Goal: Check status: Check status

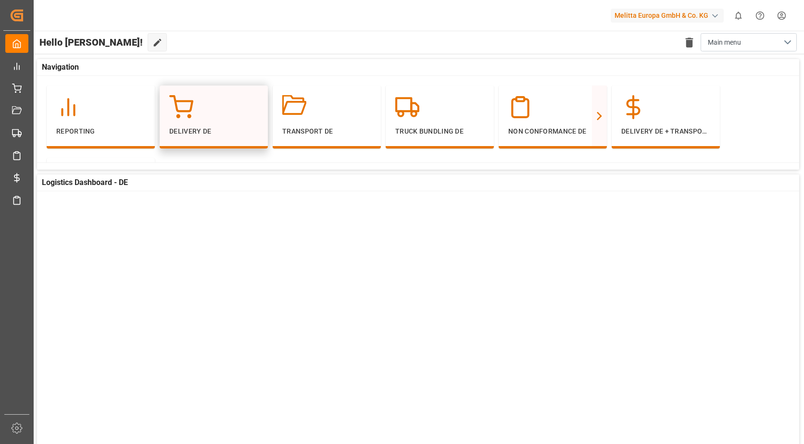
click at [209, 126] on p "Delivery DE" at bounding box center [213, 131] width 89 height 10
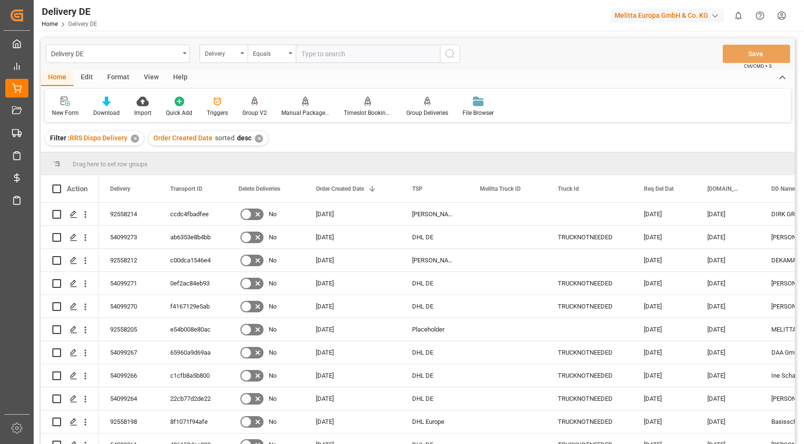
click at [330, 45] on input "text" at bounding box center [368, 54] width 144 height 18
type input "92558215"
click at [453, 62] on button "search button" at bounding box center [450, 54] width 20 height 18
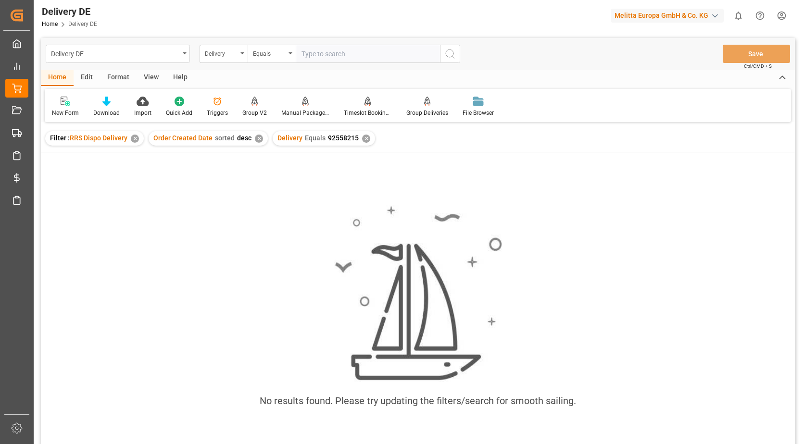
click at [362, 137] on div "✕" at bounding box center [366, 139] width 8 height 8
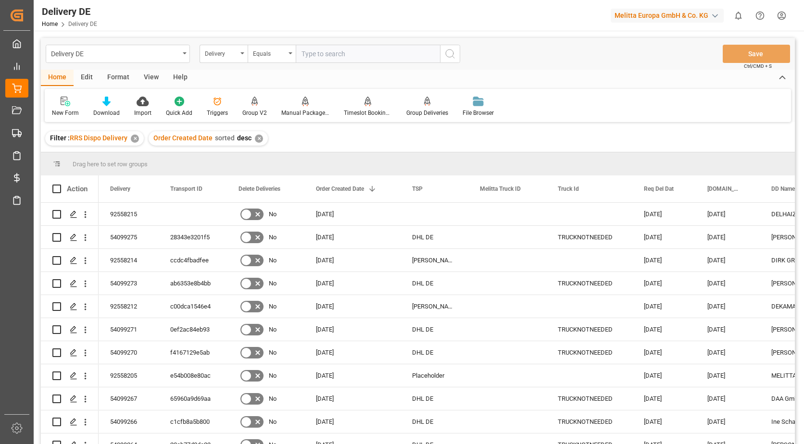
click at [340, 61] on input "text" at bounding box center [368, 54] width 144 height 18
type input "92558215"
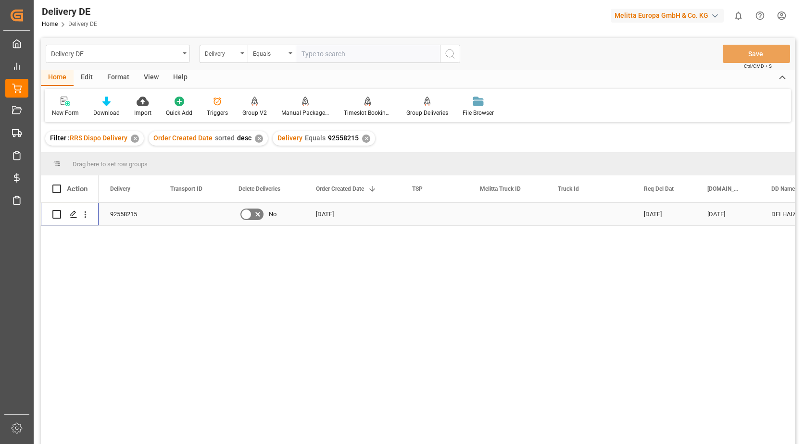
click at [53, 216] on input "Press Space to toggle row selection (unchecked)" at bounding box center [56, 214] width 9 height 9
checkbox input "true"
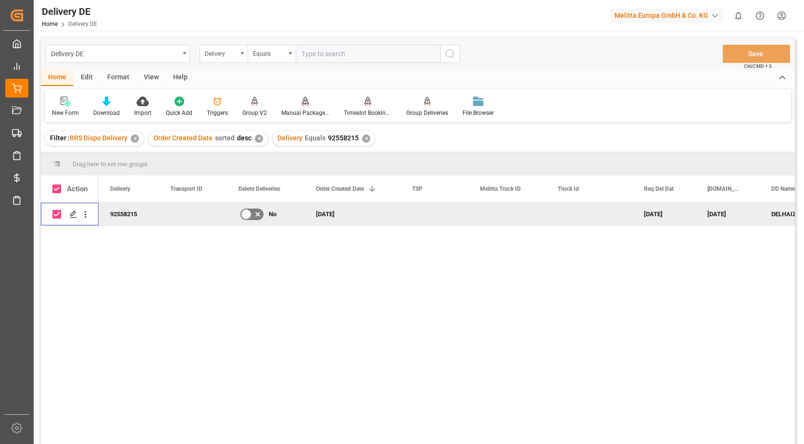
click at [306, 110] on div "Manual Package TypeDetermination" at bounding box center [305, 113] width 48 height 9
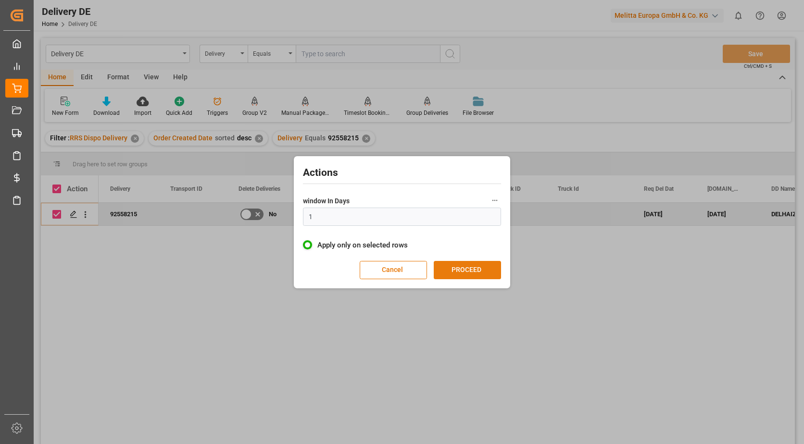
click at [440, 273] on button "PROCEED" at bounding box center [467, 270] width 67 height 18
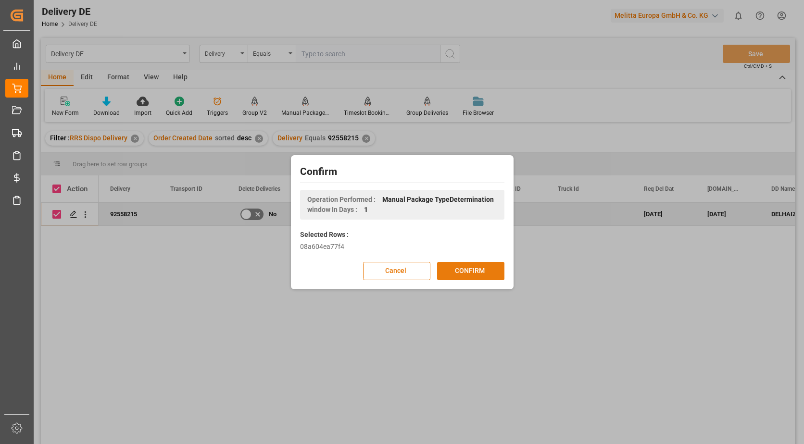
click at [446, 273] on button "CONFIRM" at bounding box center [470, 271] width 67 height 18
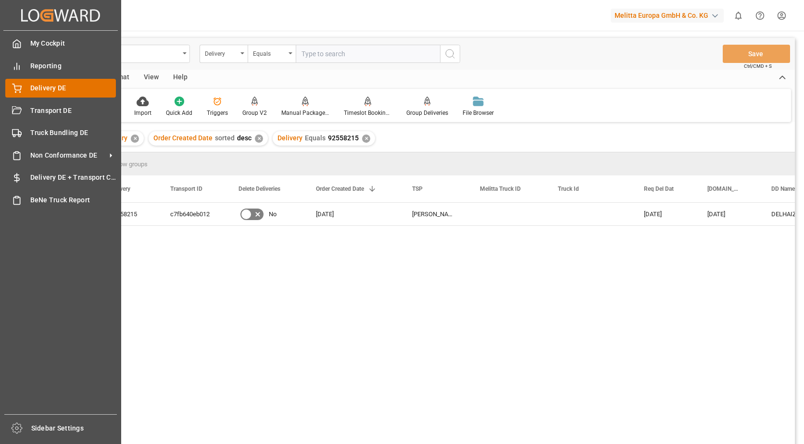
click at [37, 88] on span "Delivery DE" at bounding box center [73, 88] width 86 height 10
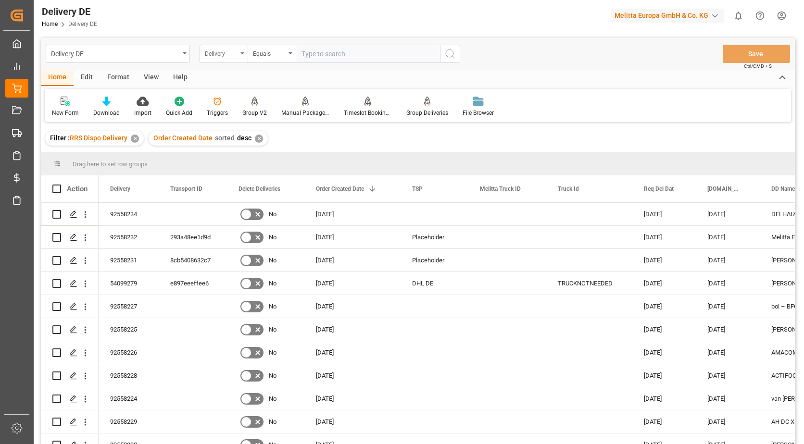
click at [238, 52] on div "Delivery" at bounding box center [223, 54] width 48 height 18
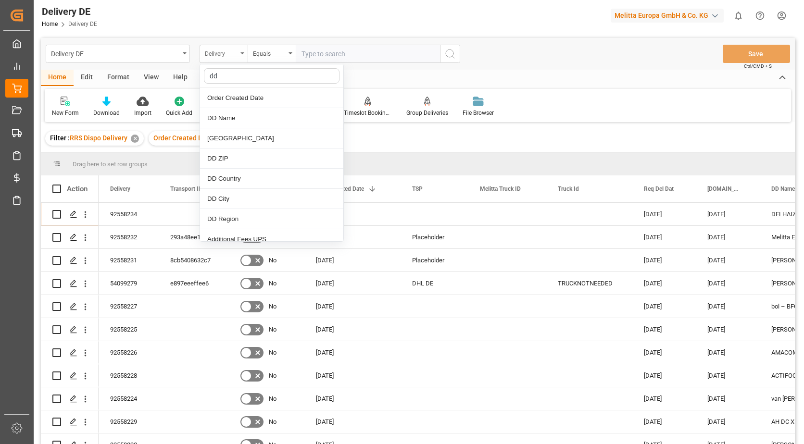
type input "dd c"
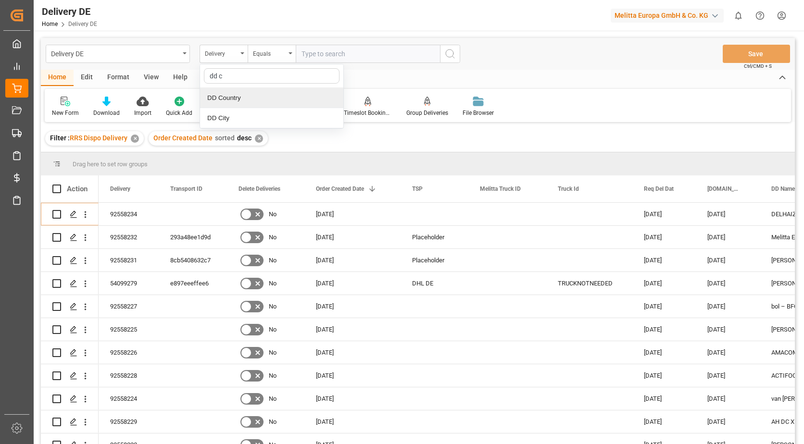
click at [248, 99] on div "DD Country" at bounding box center [271, 98] width 143 height 20
click at [339, 54] on input "text" at bounding box center [368, 54] width 144 height 18
type input "be"
click at [453, 56] on icon "search button" at bounding box center [450, 54] width 12 height 12
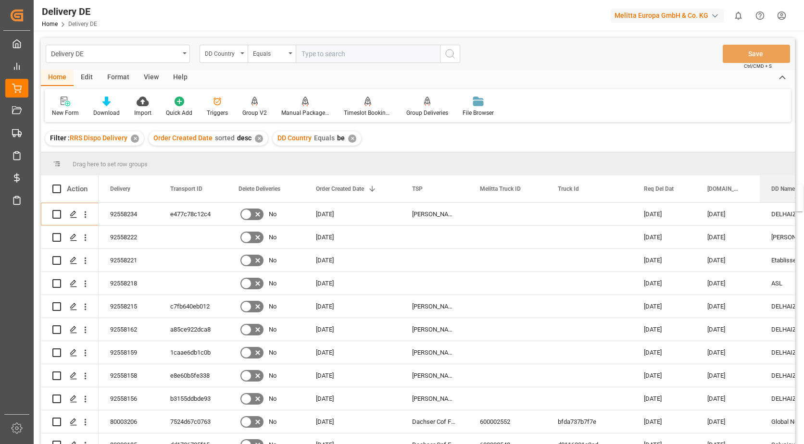
drag, startPoint x: 773, startPoint y: 191, endPoint x: 805, endPoint y: 190, distance: 31.7
click at [803, 190] on html "Created by potrace 1.15, written by [PERSON_NAME] [DATE]-[DATE] Created by potr…" at bounding box center [402, 222] width 804 height 444
drag, startPoint x: 563, startPoint y: 192, endPoint x: 572, endPoint y: 195, distance: 9.0
click at [572, 195] on div "Truck Id" at bounding box center [585, 188] width 54 height 27
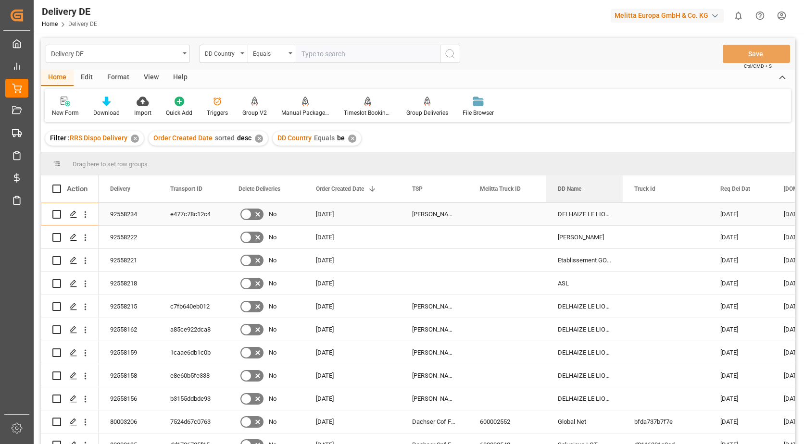
drag, startPoint x: 785, startPoint y: 190, endPoint x: 602, endPoint y: 203, distance: 183.1
click at [602, 203] on div "Action Delivery Transport ID Delete Deliveries 1 TSP" at bounding box center [418, 312] width 754 height 275
click at [58, 235] on input "Press Space to toggle row selection (unchecked)" at bounding box center [56, 237] width 9 height 9
checkbox input "true"
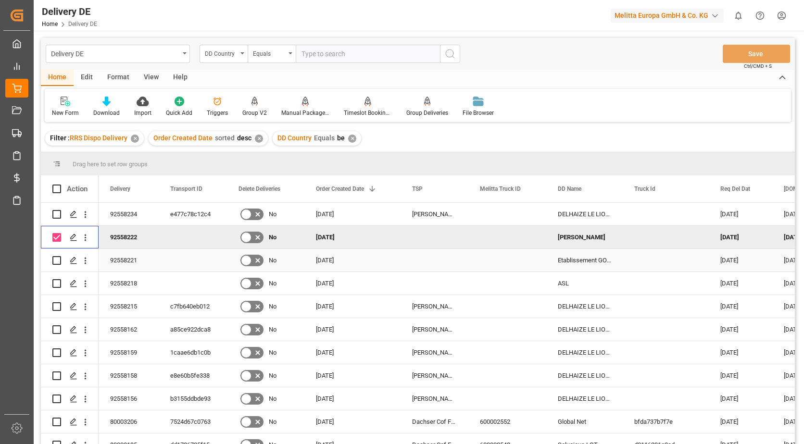
click at [59, 258] on input "Press Space to toggle row selection (unchecked)" at bounding box center [56, 260] width 9 height 9
checkbox input "true"
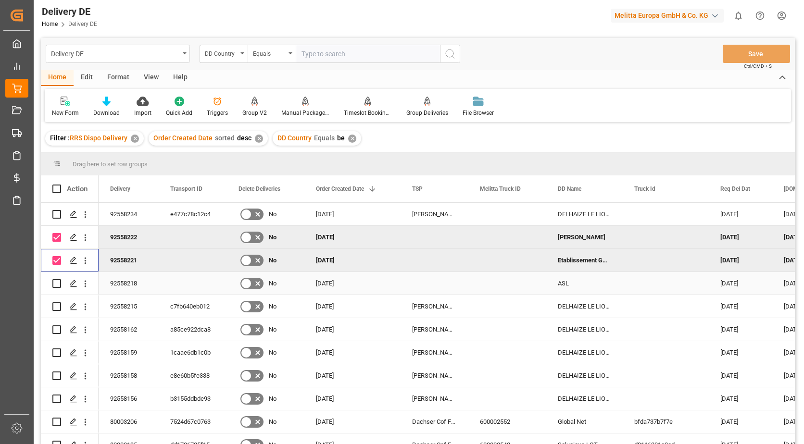
click at [56, 286] on input "Press Space to toggle row selection (unchecked)" at bounding box center [56, 283] width 9 height 9
checkbox input "true"
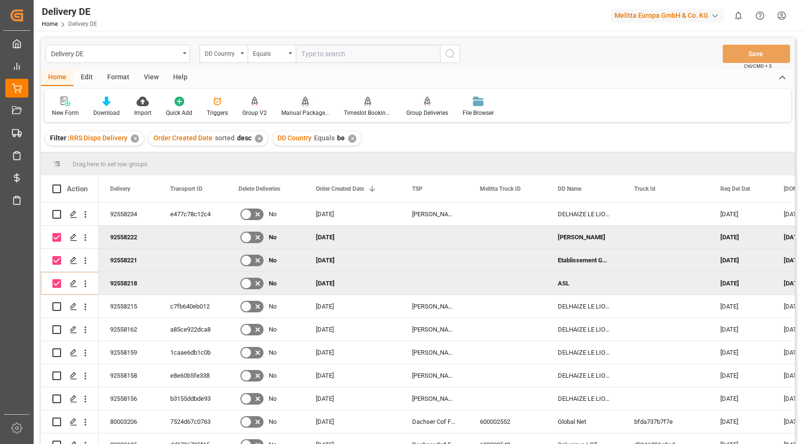
click at [300, 110] on div "Manual Package TypeDetermination" at bounding box center [305, 113] width 48 height 9
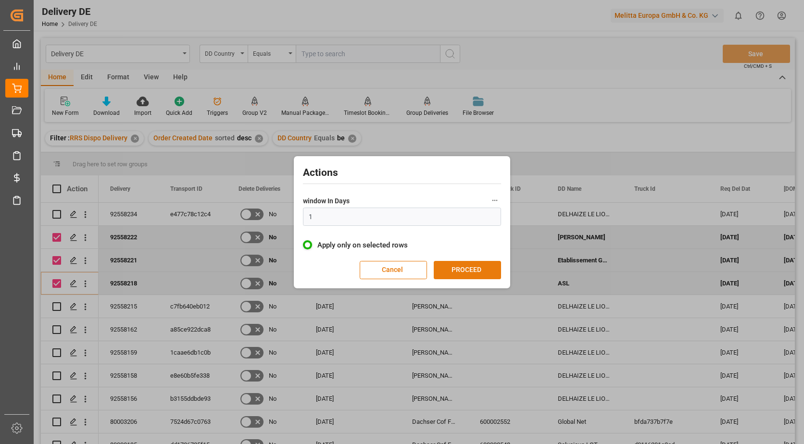
click at [461, 277] on button "PROCEED" at bounding box center [467, 270] width 67 height 18
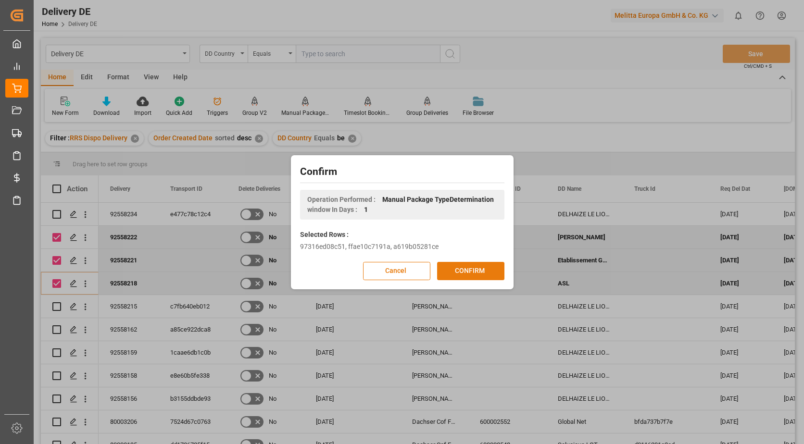
click at [468, 265] on button "CONFIRM" at bounding box center [470, 271] width 67 height 18
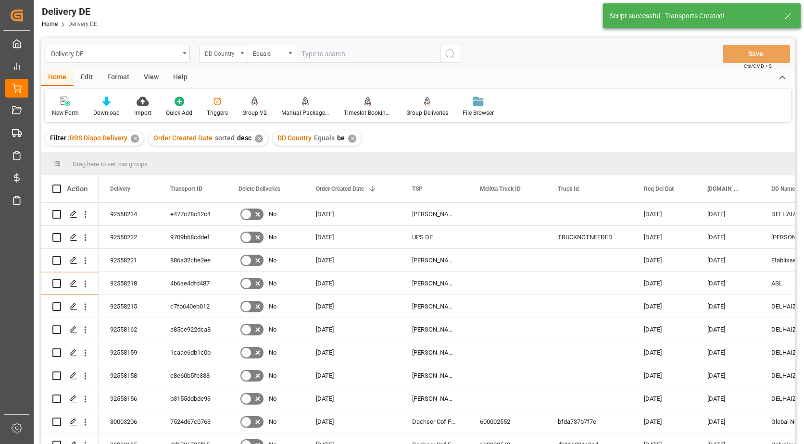
click at [225, 55] on div "DD Country" at bounding box center [221, 52] width 33 height 11
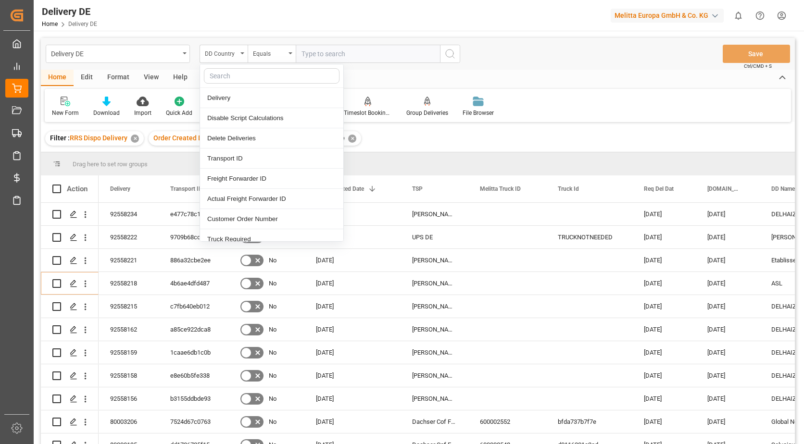
click at [310, 55] on input "text" at bounding box center [368, 54] width 144 height 18
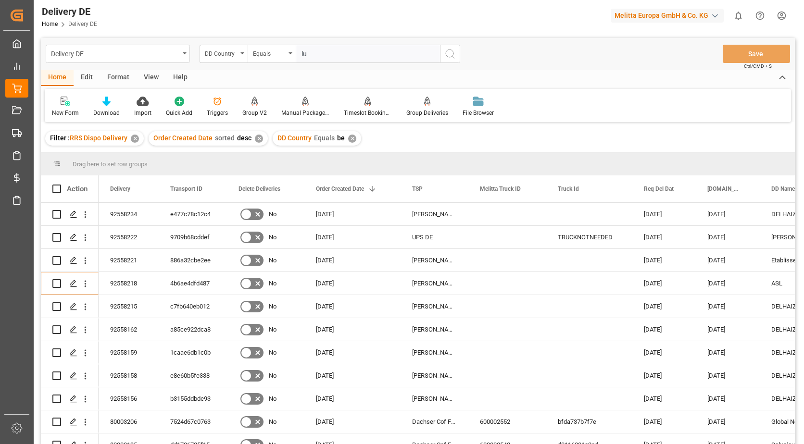
type input "lu"
click at [444, 53] on button "search button" at bounding box center [450, 54] width 20 height 18
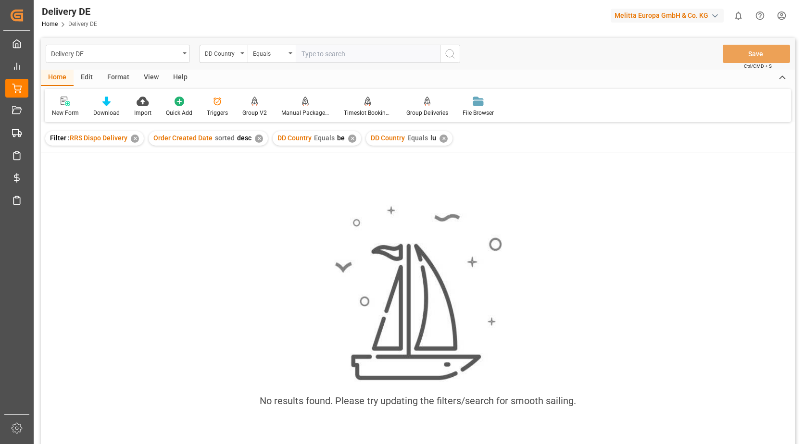
click at [348, 138] on div "✕" at bounding box center [352, 139] width 8 height 8
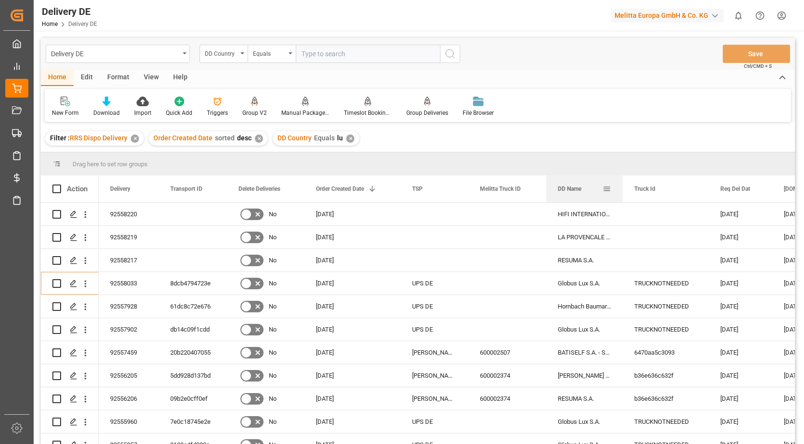
drag, startPoint x: 774, startPoint y: 189, endPoint x: 560, endPoint y: 196, distance: 214.0
click at [560, 196] on div "DD Name" at bounding box center [580, 188] width 45 height 27
drag, startPoint x: 780, startPoint y: 188, endPoint x: 571, endPoint y: 200, distance: 208.9
click at [571, 200] on div "DD Name" at bounding box center [580, 188] width 45 height 27
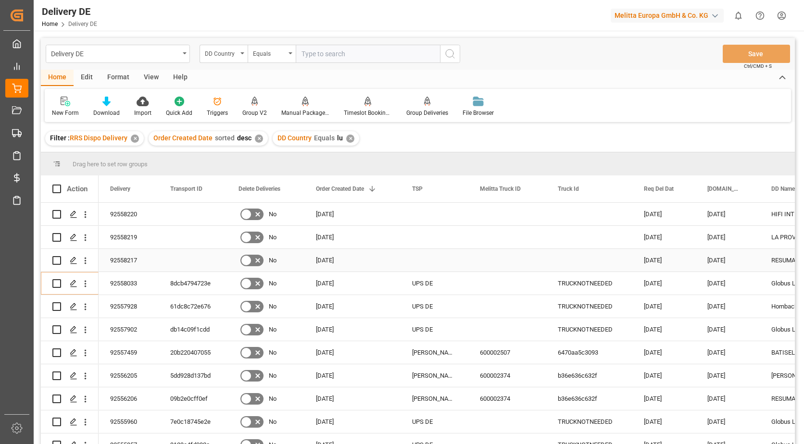
click at [58, 259] on input "Press Space to toggle row selection (unchecked)" at bounding box center [56, 260] width 9 height 9
checkbox input "true"
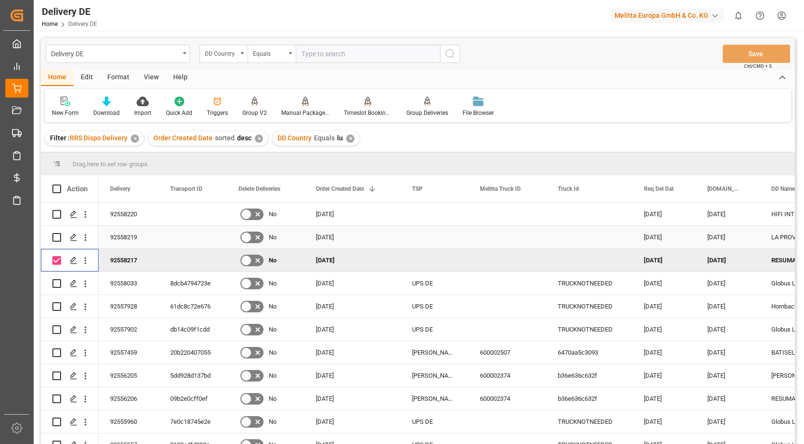
click at [60, 237] on input "Press Space to toggle row selection (unchecked)" at bounding box center [56, 237] width 9 height 9
checkbox input "true"
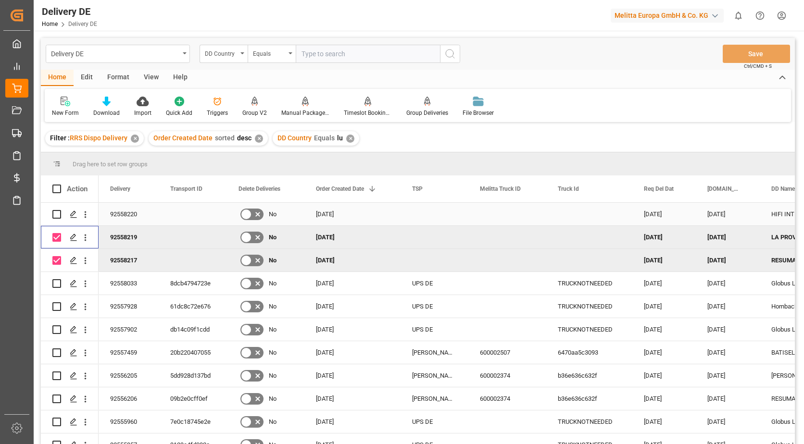
click at [57, 214] on input "Press Space to toggle row selection (unchecked)" at bounding box center [56, 214] width 9 height 9
checkbox input "true"
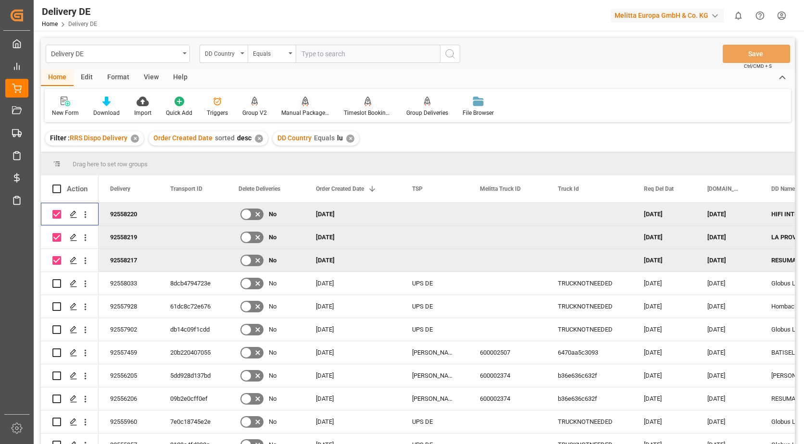
click at [298, 105] on div at bounding box center [305, 101] width 48 height 10
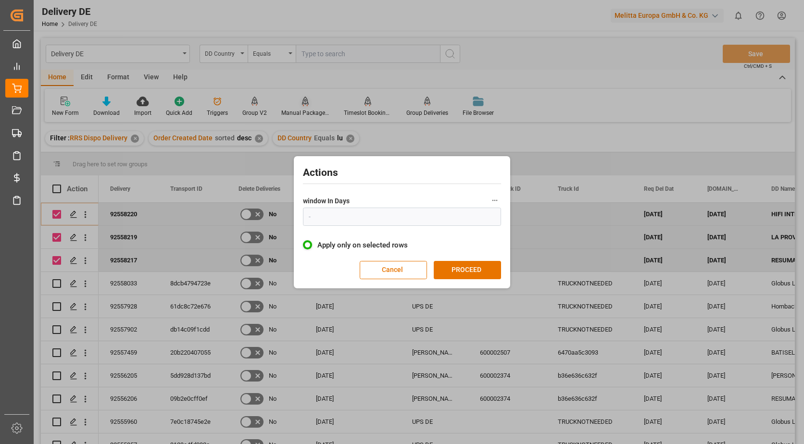
type input "1"
click at [473, 275] on button "PROCEED" at bounding box center [467, 270] width 67 height 18
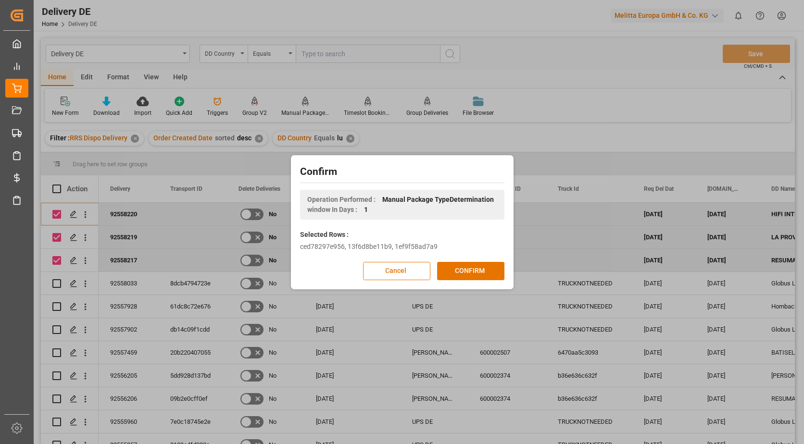
click at [473, 275] on button "CONFIRM" at bounding box center [470, 271] width 67 height 18
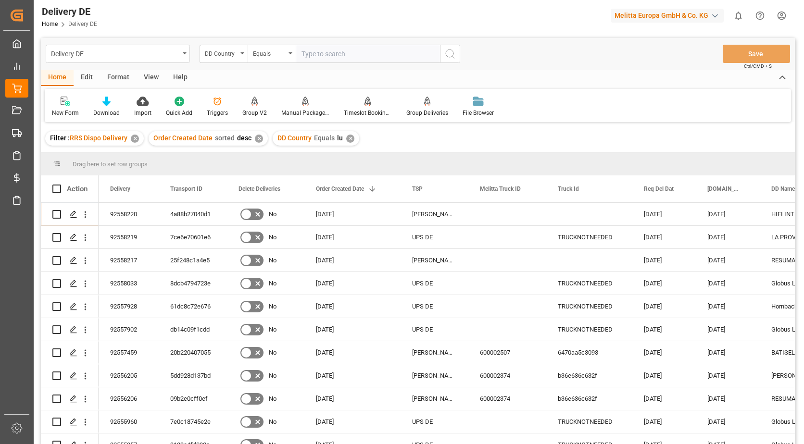
click at [348, 139] on div "✕" at bounding box center [350, 139] width 8 height 8
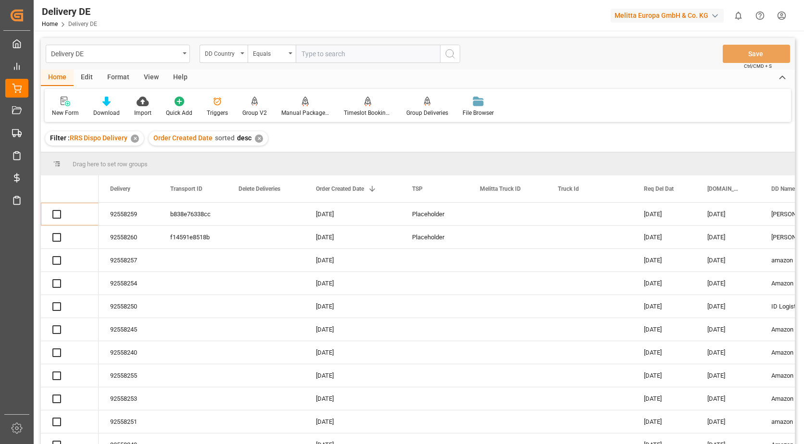
click at [349, 52] on input "text" at bounding box center [368, 54] width 144 height 18
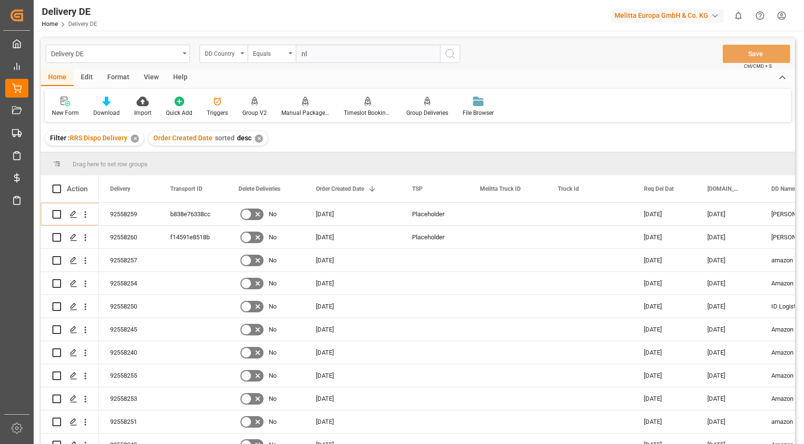
type input "nl"
click at [445, 59] on icon "search button" at bounding box center [450, 54] width 12 height 12
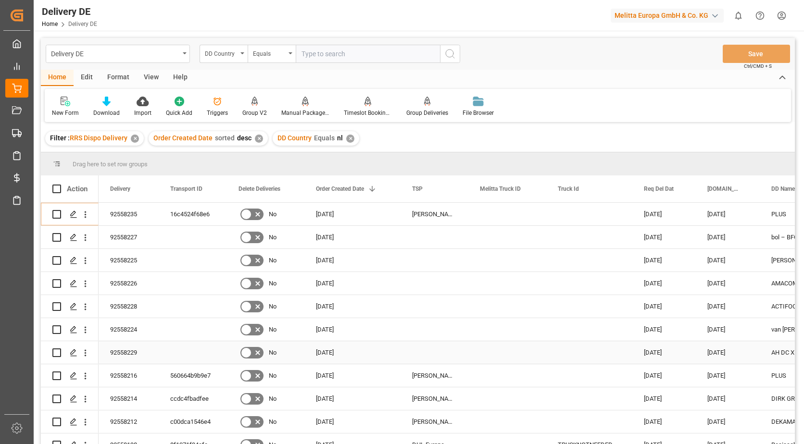
click at [56, 354] on input "Press Space to toggle row selection (unchecked)" at bounding box center [56, 352] width 9 height 9
checkbox input "true"
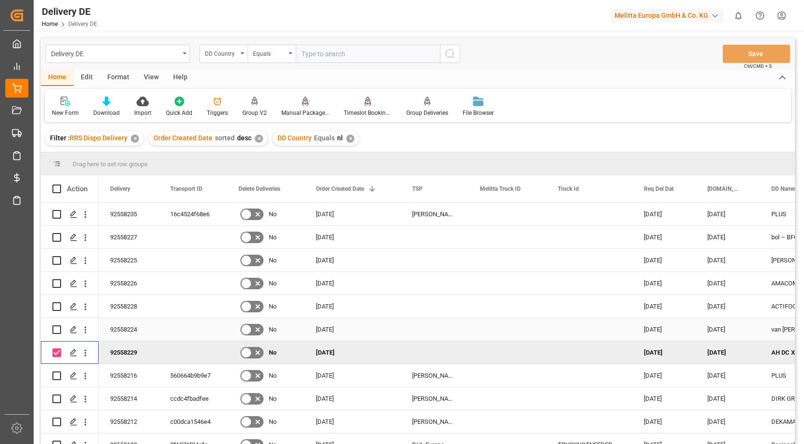
click at [56, 332] on input "Press Space to toggle row selection (unchecked)" at bounding box center [56, 329] width 9 height 9
checkbox input "true"
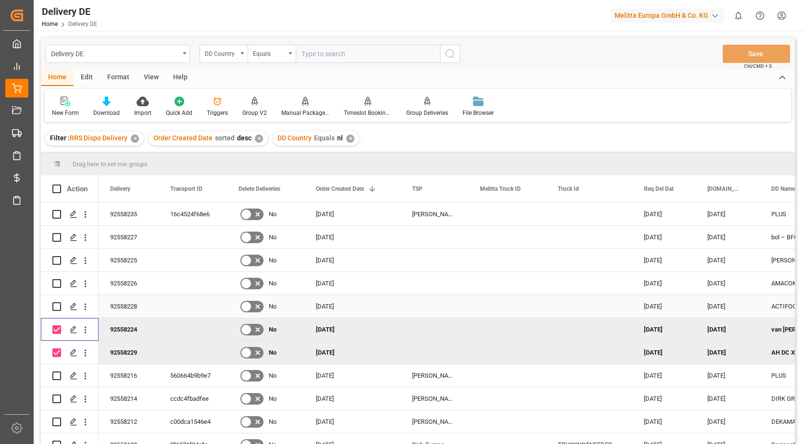
click at [59, 309] on input "Press Space to toggle row selection (unchecked)" at bounding box center [56, 306] width 9 height 9
checkbox input "true"
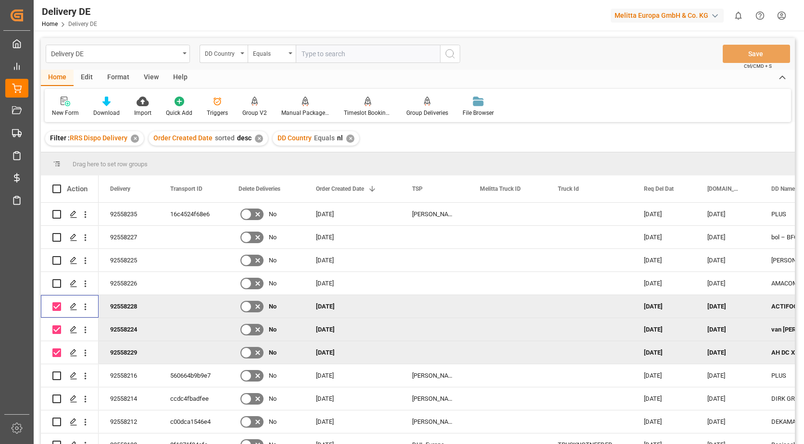
click at [59, 296] on div "Press SPACE to deselect this row." at bounding box center [56, 307] width 9 height 22
click at [59, 290] on div "Press SPACE to select this row." at bounding box center [56, 284] width 9 height 22
click at [58, 261] on input "Press Space to toggle row selection (unchecked)" at bounding box center [56, 260] width 9 height 9
checkbox input "true"
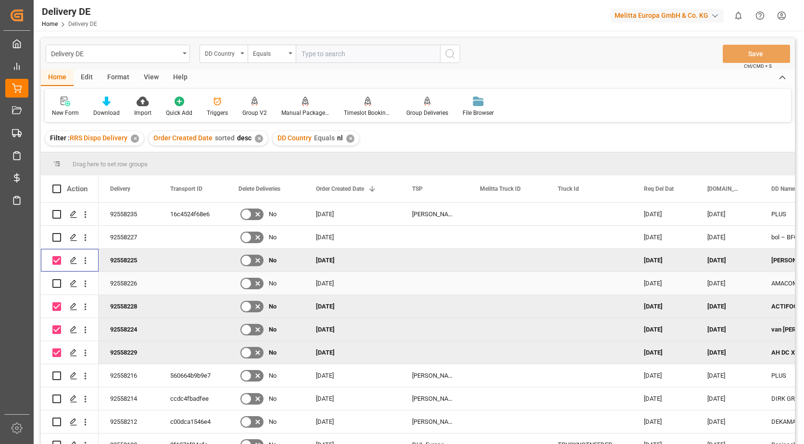
click at [60, 283] on input "Press Space to toggle row selection (unchecked)" at bounding box center [56, 283] width 9 height 9
checkbox input "true"
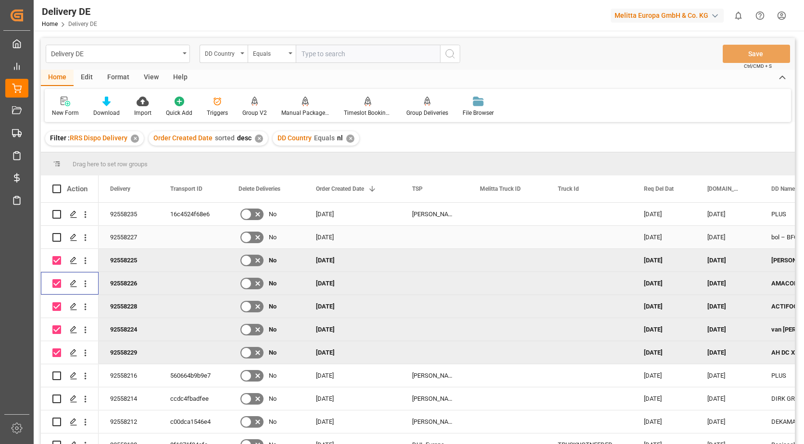
click at [60, 237] on input "Press Space to toggle row selection (unchecked)" at bounding box center [56, 237] width 9 height 9
checkbox input "true"
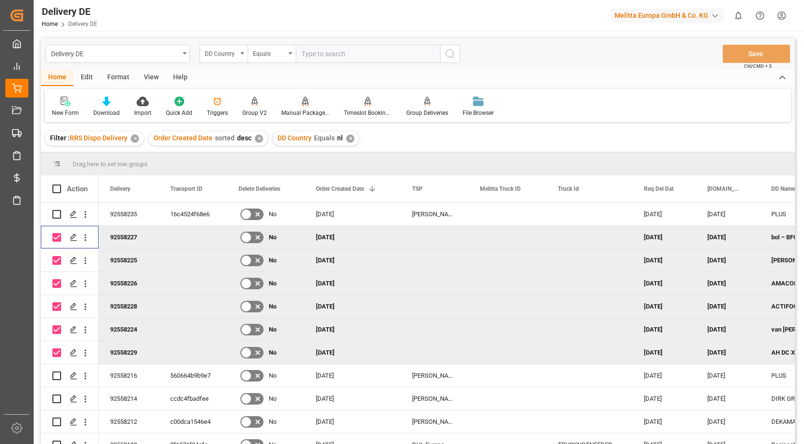
click at [303, 112] on div "Manual Package TypeDetermination" at bounding box center [305, 113] width 48 height 9
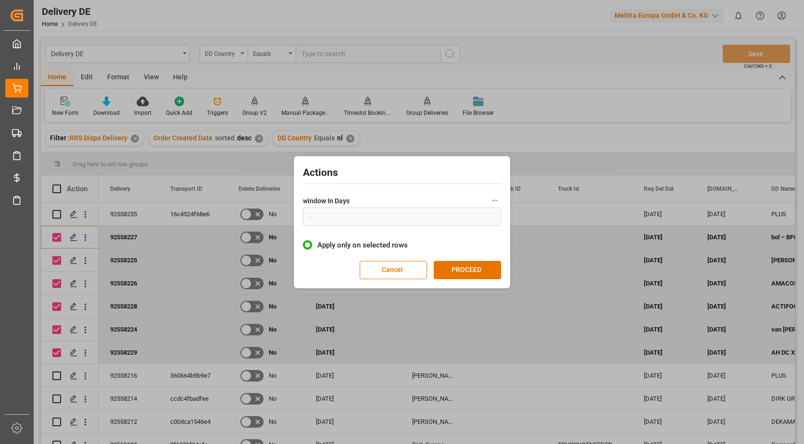
type input "1"
click at [488, 270] on button "PROCEED" at bounding box center [467, 270] width 67 height 18
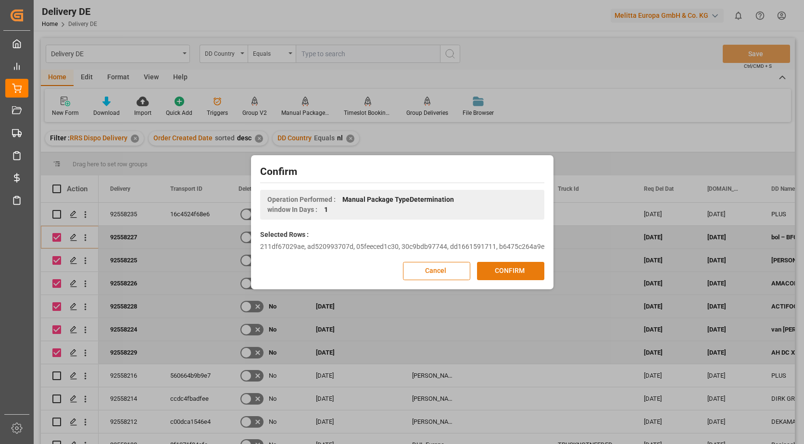
click at [502, 264] on button "CONFIRM" at bounding box center [510, 271] width 67 height 18
